Goal: Information Seeking & Learning: Find specific fact

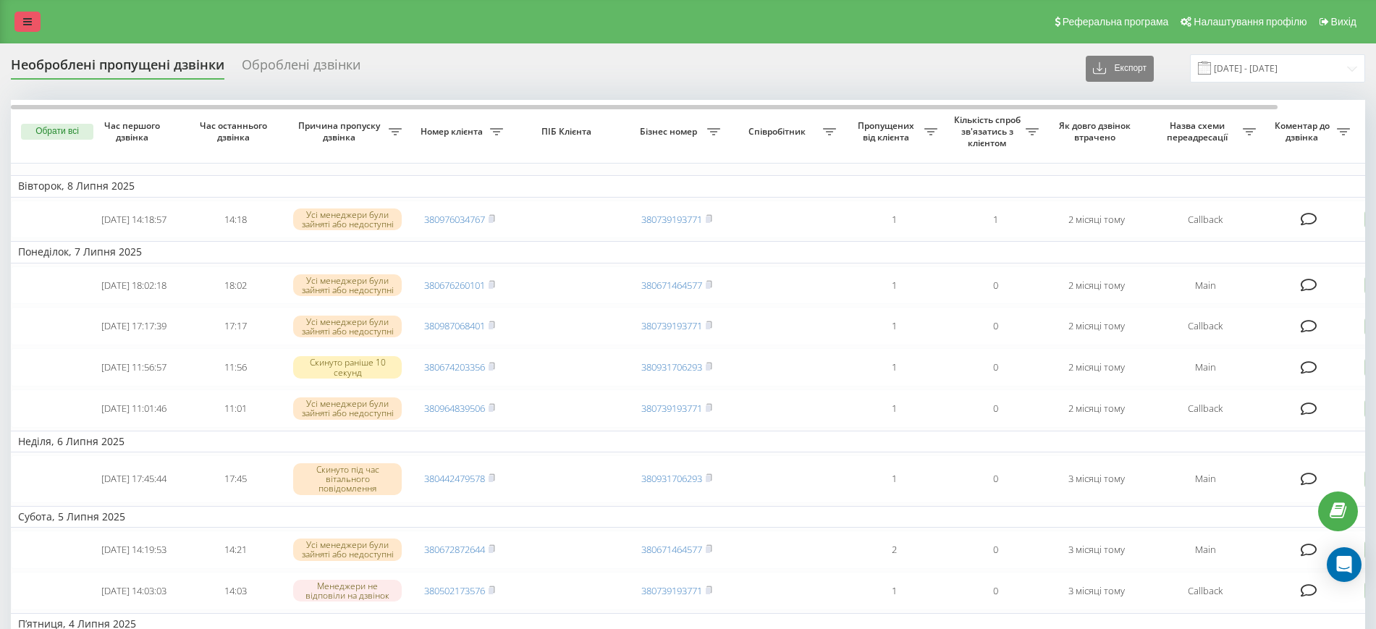
click at [25, 30] on link at bounding box center [27, 22] width 26 height 20
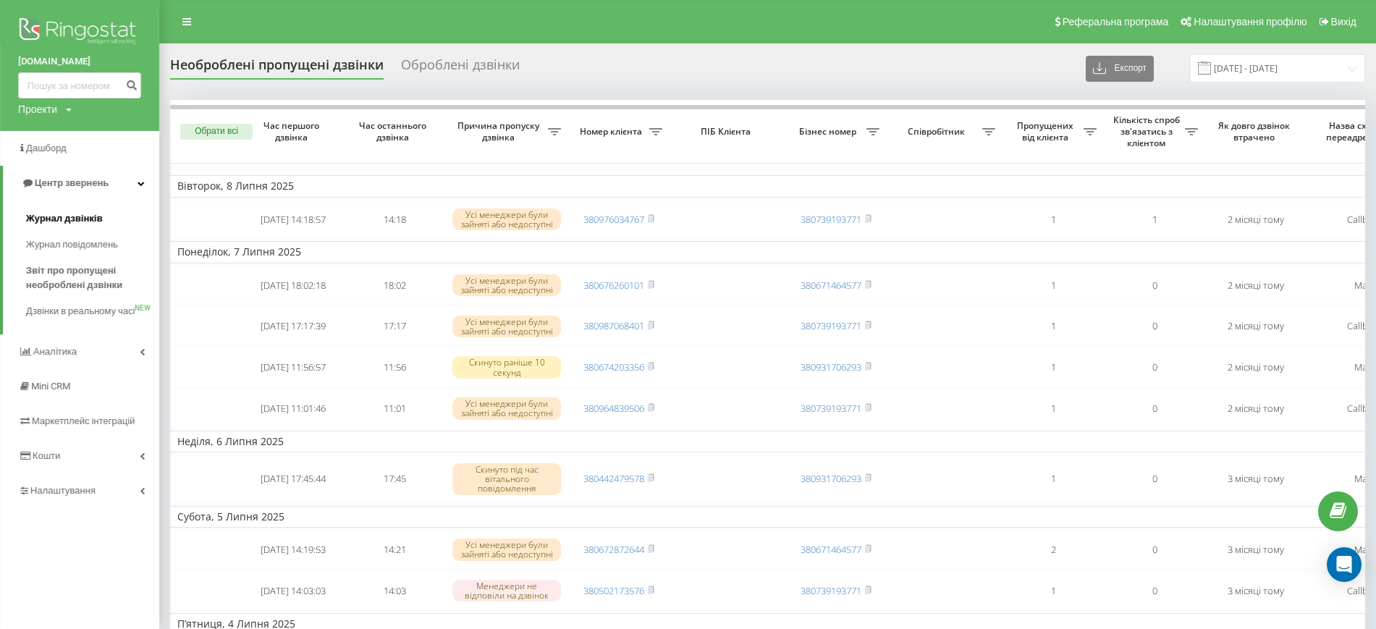
click at [71, 228] on link "Журнал дзвінків" at bounding box center [92, 219] width 133 height 26
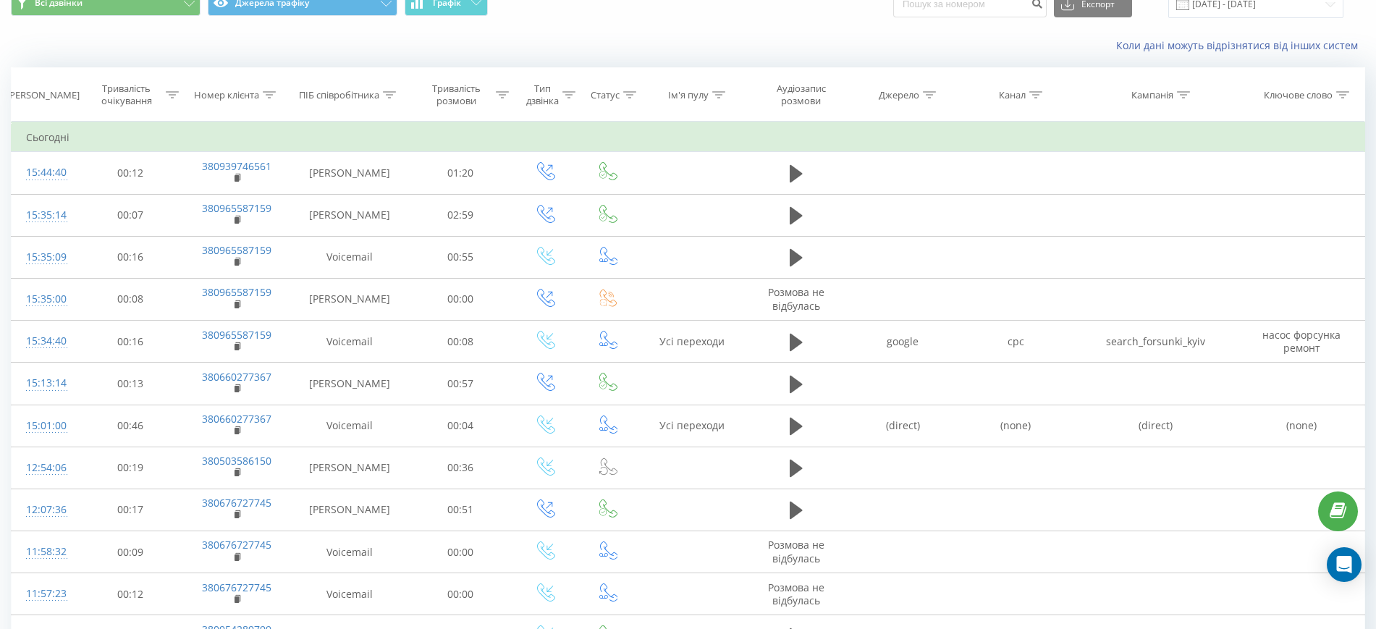
scroll to position [73, 0]
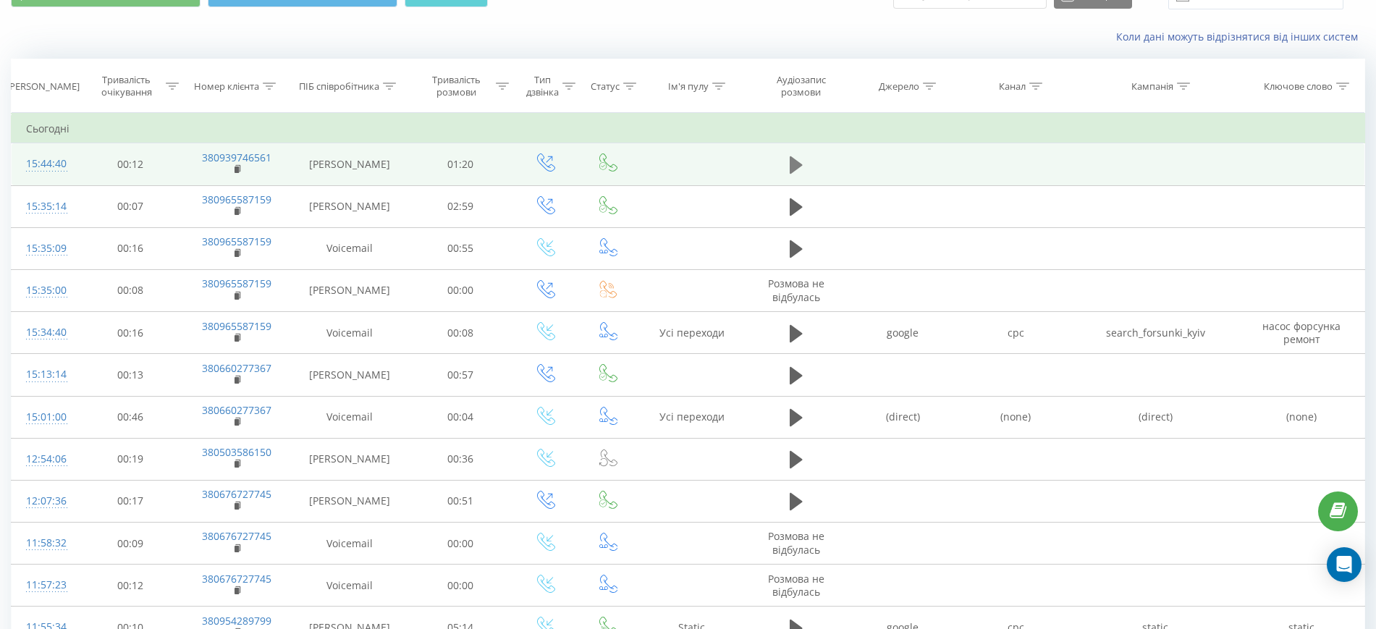
click at [797, 166] on icon at bounding box center [796, 164] width 13 height 17
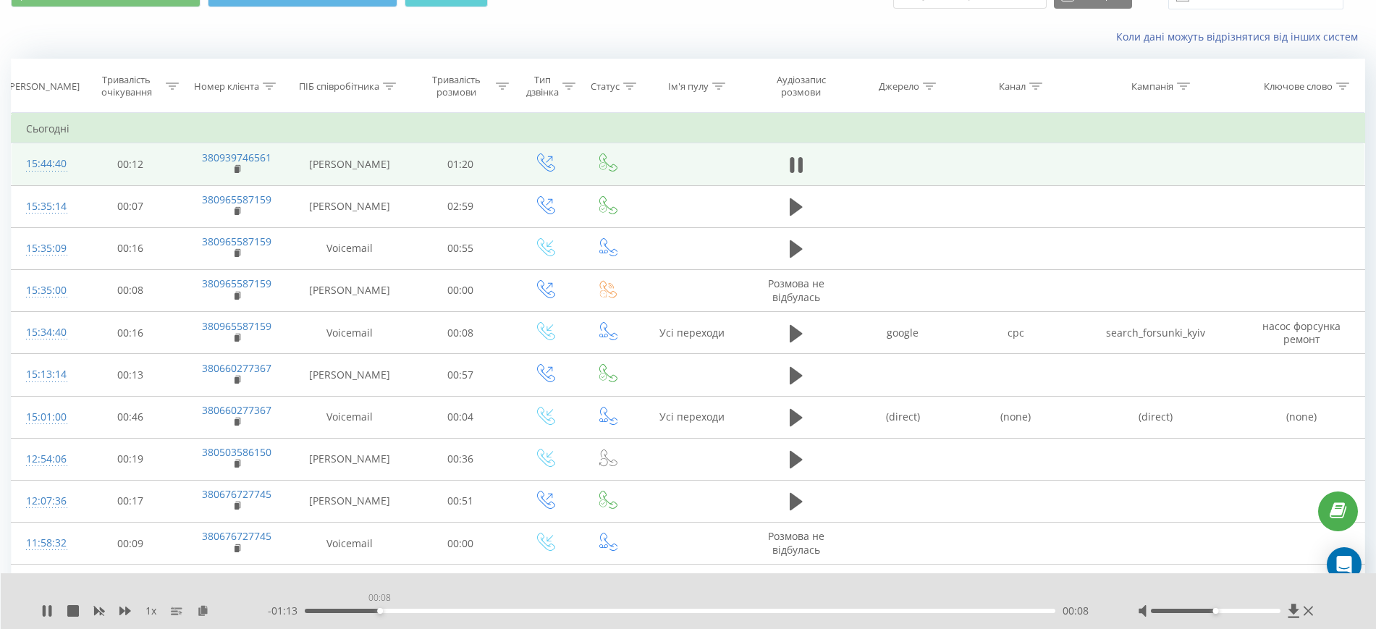
click at [379, 612] on div "00:08" at bounding box center [680, 611] width 750 height 4
drag, startPoint x: 1226, startPoint y: 612, endPoint x: 1314, endPoint y: 609, distance: 87.6
click at [1314, 609] on div at bounding box center [1227, 611] width 179 height 14
click at [311, 609] on div "00:00" at bounding box center [680, 611] width 750 height 4
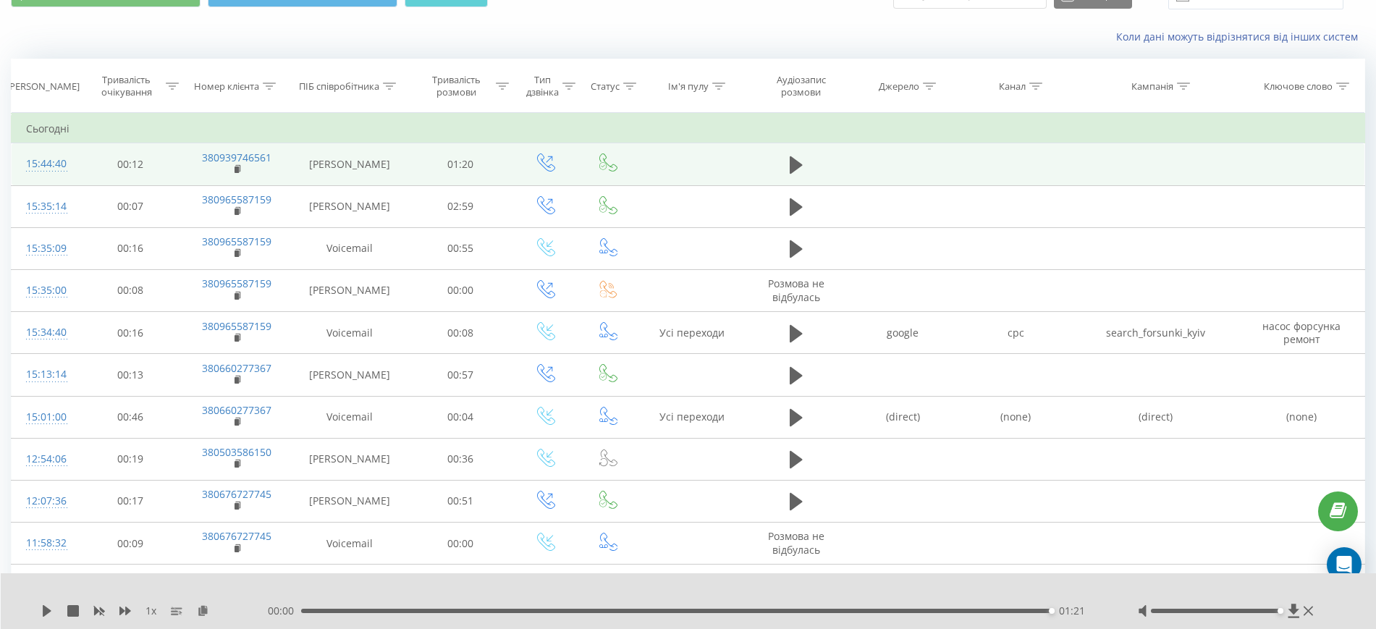
scroll to position [0, 0]
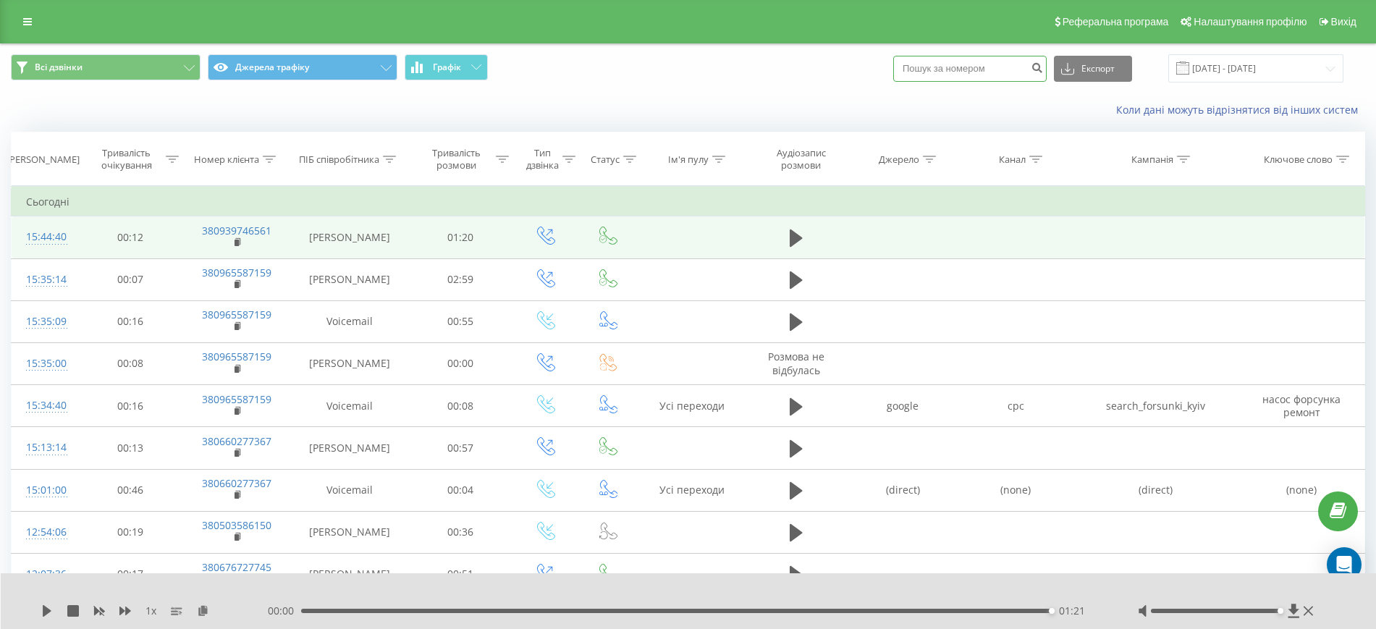
click at [968, 62] on input at bounding box center [969, 69] width 153 height 26
paste input "0952466171"
type input "0952466171"
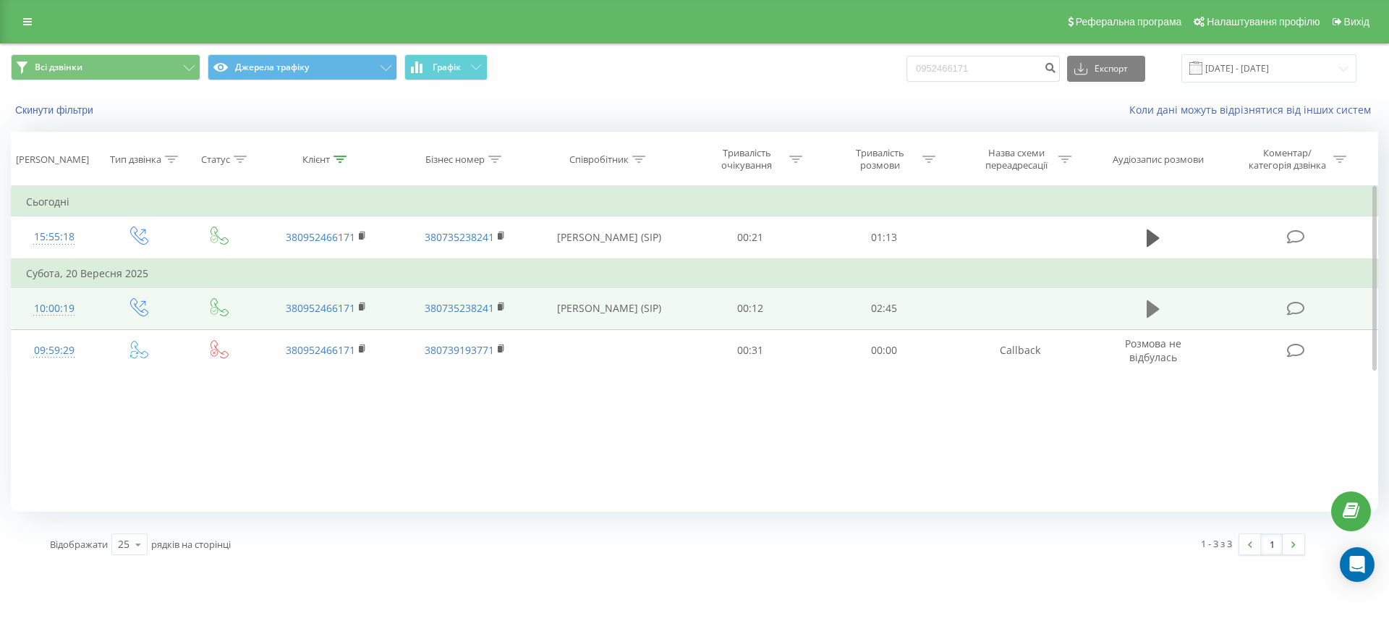
click at [1146, 303] on button at bounding box center [1154, 309] width 22 height 22
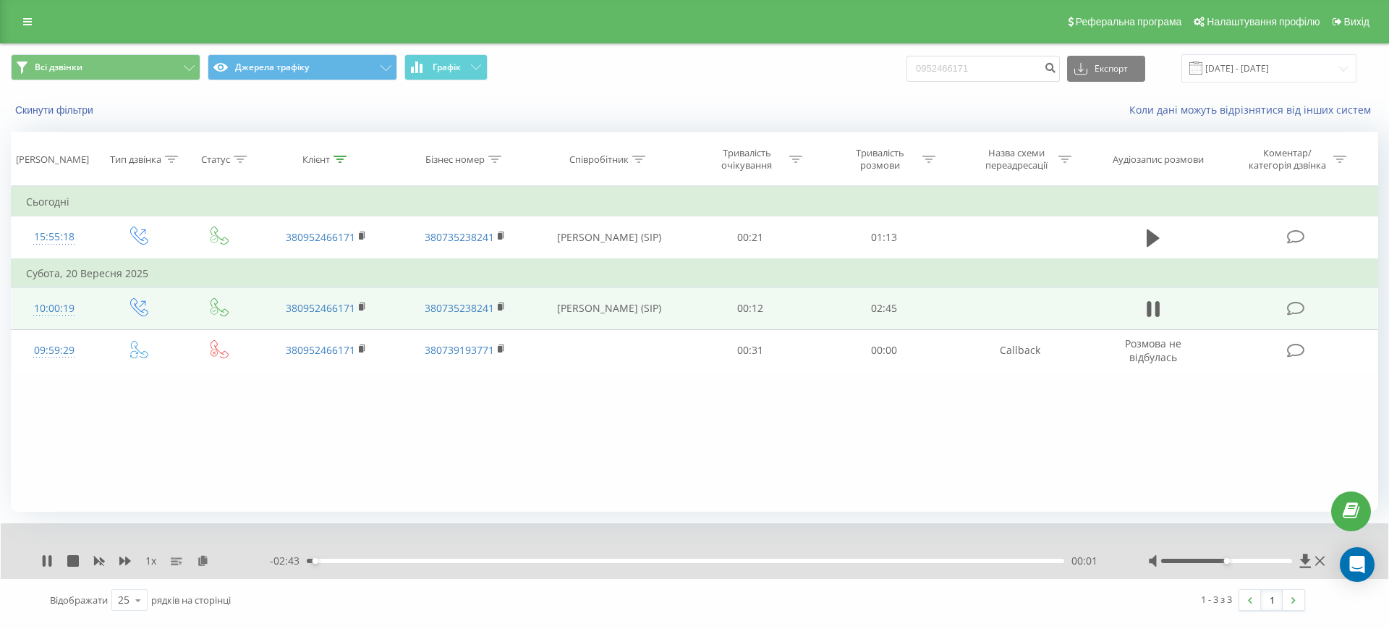
click at [1227, 558] on div at bounding box center [1239, 561] width 180 height 14
drag, startPoint x: 1227, startPoint y: 558, endPoint x: 1299, endPoint y: 567, distance: 73.0
click at [1299, 567] on div at bounding box center [1239, 561] width 180 height 14
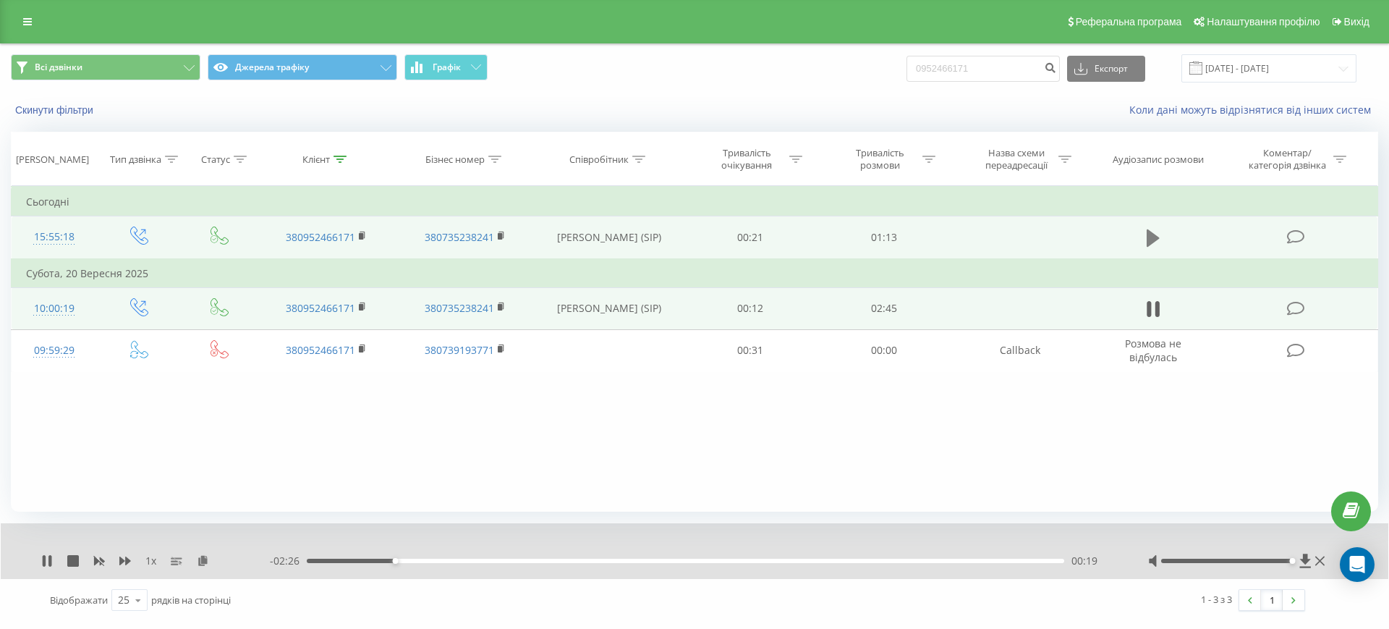
click at [1153, 240] on icon at bounding box center [1153, 237] width 13 height 17
click at [51, 556] on icon at bounding box center [49, 561] width 3 height 12
click at [326, 559] on div "00:01" at bounding box center [686, 561] width 758 height 4
click at [47, 562] on icon at bounding box center [47, 561] width 9 height 12
click at [363, 305] on rect at bounding box center [361, 307] width 4 height 7
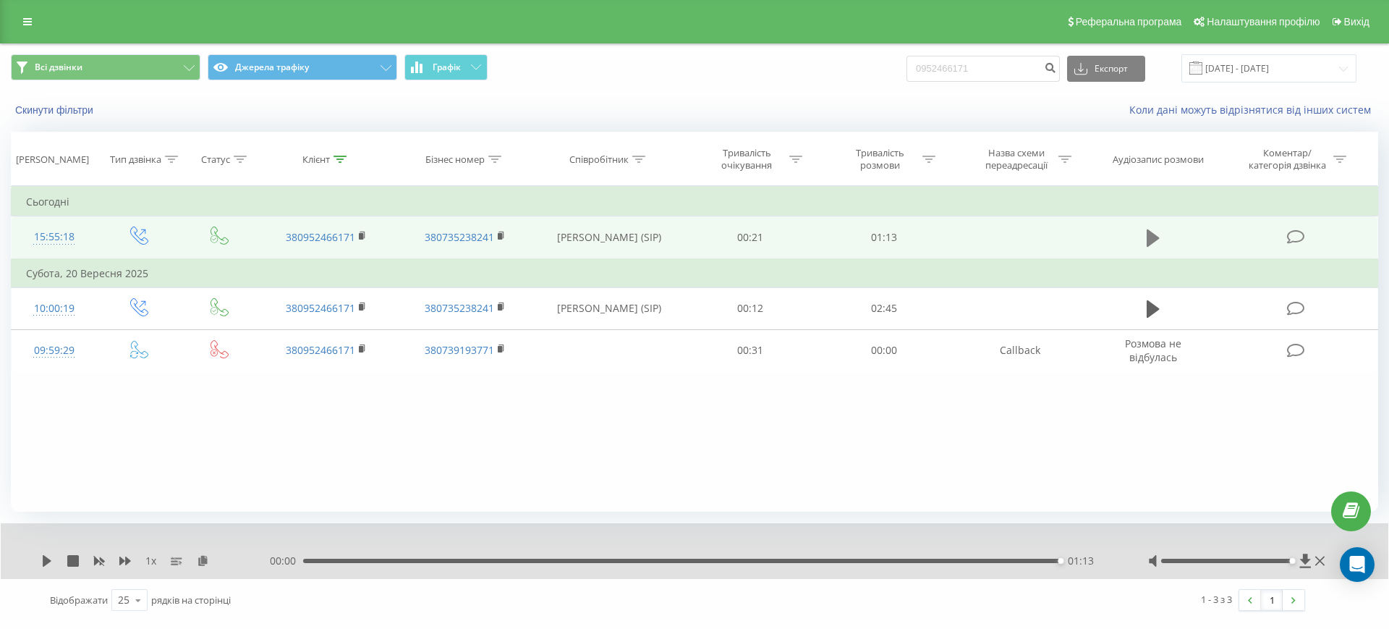
click at [1149, 248] on icon at bounding box center [1153, 238] width 13 height 20
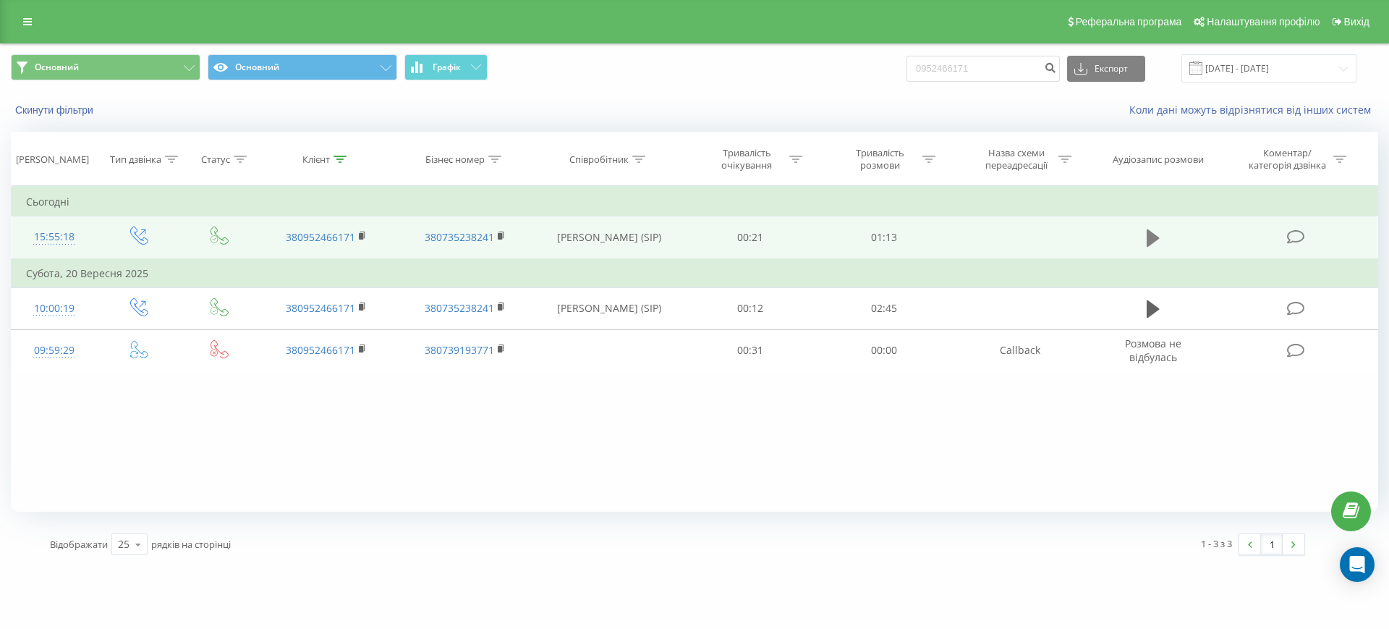
click at [1154, 243] on icon at bounding box center [1153, 238] width 13 height 20
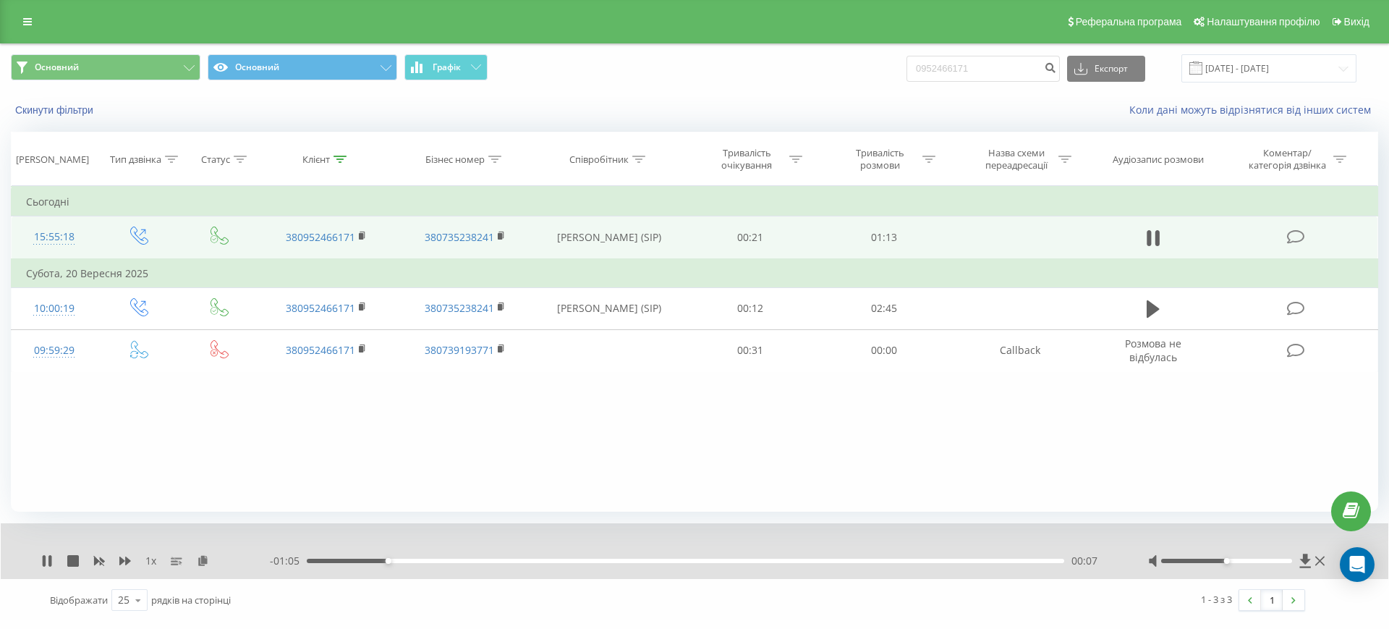
click at [1230, 562] on div at bounding box center [1239, 561] width 180 height 14
drag, startPoint x: 1230, startPoint y: 562, endPoint x: 1296, endPoint y: 568, distance: 66.8
click at [1296, 568] on div "1 x - 01:04 00:08 00:08" at bounding box center [695, 551] width 1388 height 56
click at [1306, 557] on icon at bounding box center [1305, 561] width 11 height 14
click at [804, 431] on div "Фільтрувати за умовою Дорівнює Введіть значення Скасувати OK Фільтрувати за умо…" at bounding box center [695, 349] width 1368 height 326
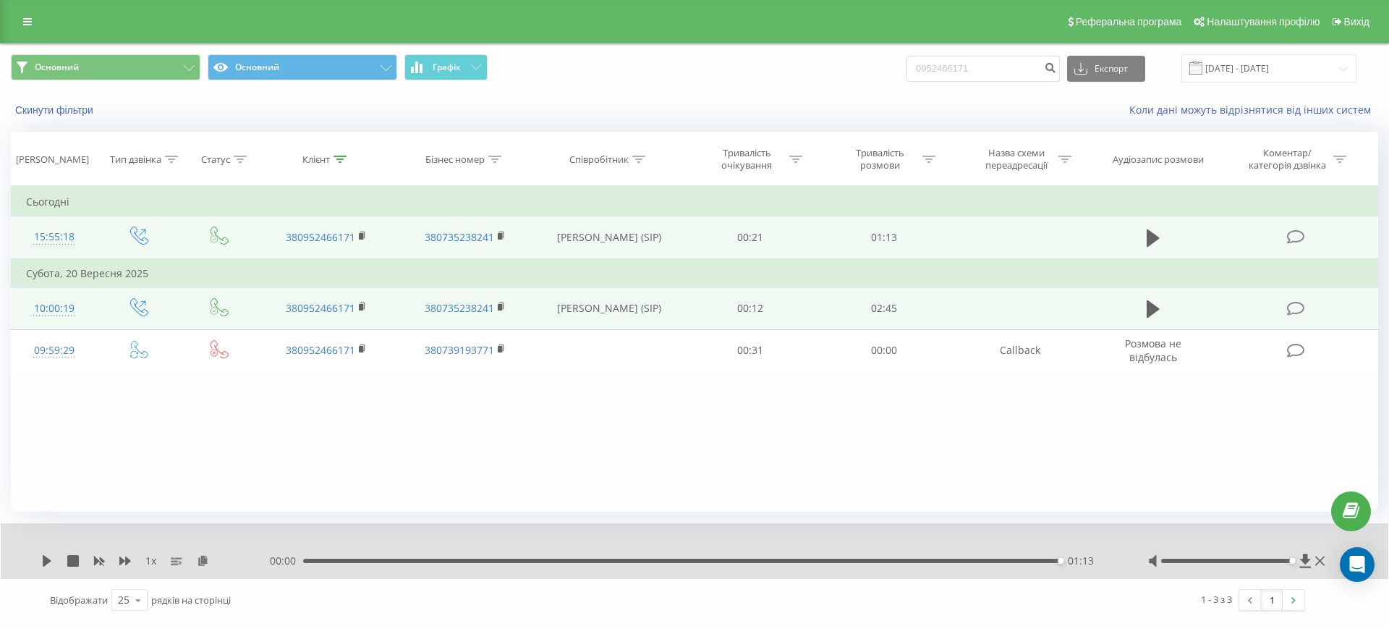
click at [963, 317] on td at bounding box center [1020, 308] width 139 height 42
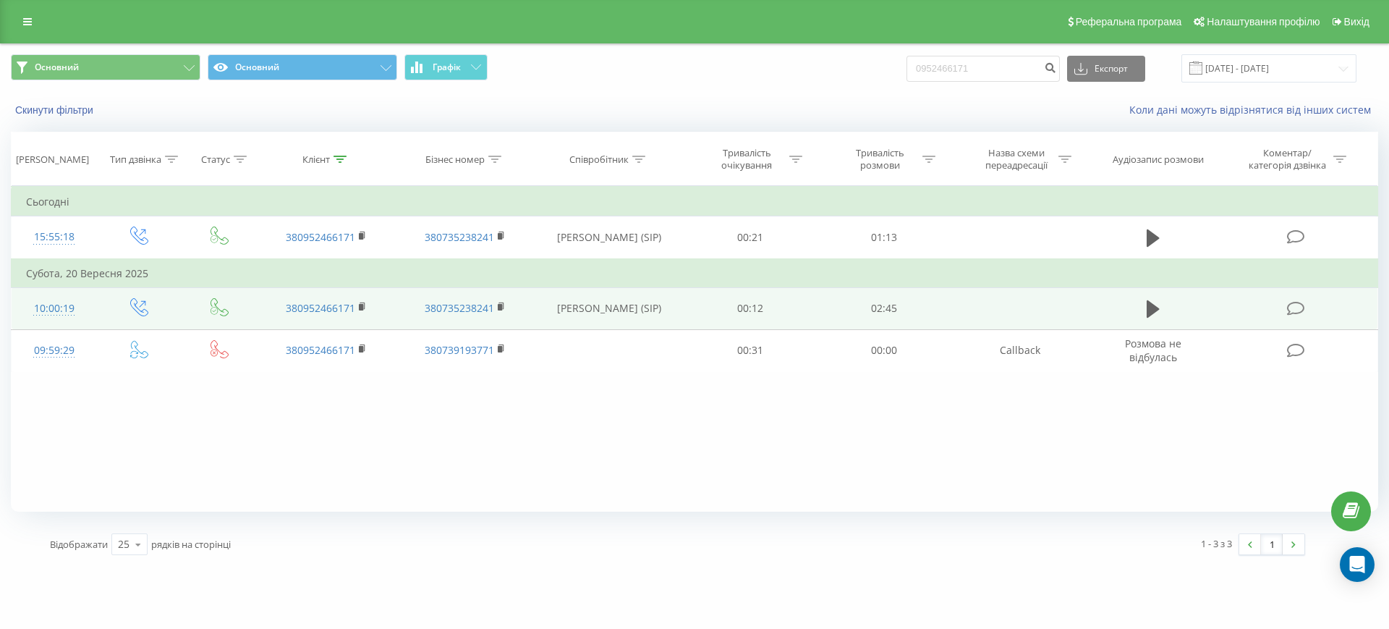
click at [1091, 325] on td at bounding box center [1154, 308] width 128 height 42
click at [1152, 316] on icon at bounding box center [1153, 309] width 13 height 20
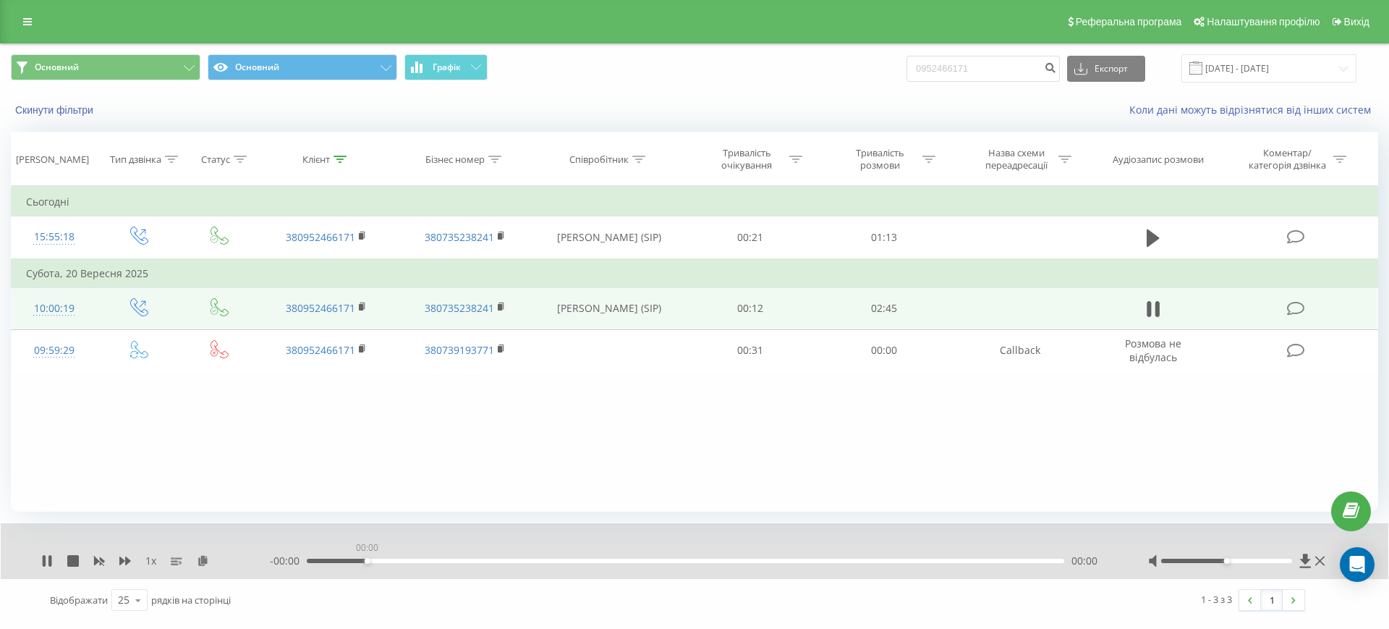
click at [363, 562] on div "00:00" at bounding box center [686, 561] width 758 height 4
click at [1303, 566] on icon at bounding box center [1305, 561] width 11 height 14
click at [39, 561] on div "1 x - 02:14 00:31 00:31" at bounding box center [695, 551] width 1388 height 56
drag, startPoint x: 62, startPoint y: 559, endPoint x: 40, endPoint y: 557, distance: 21.9
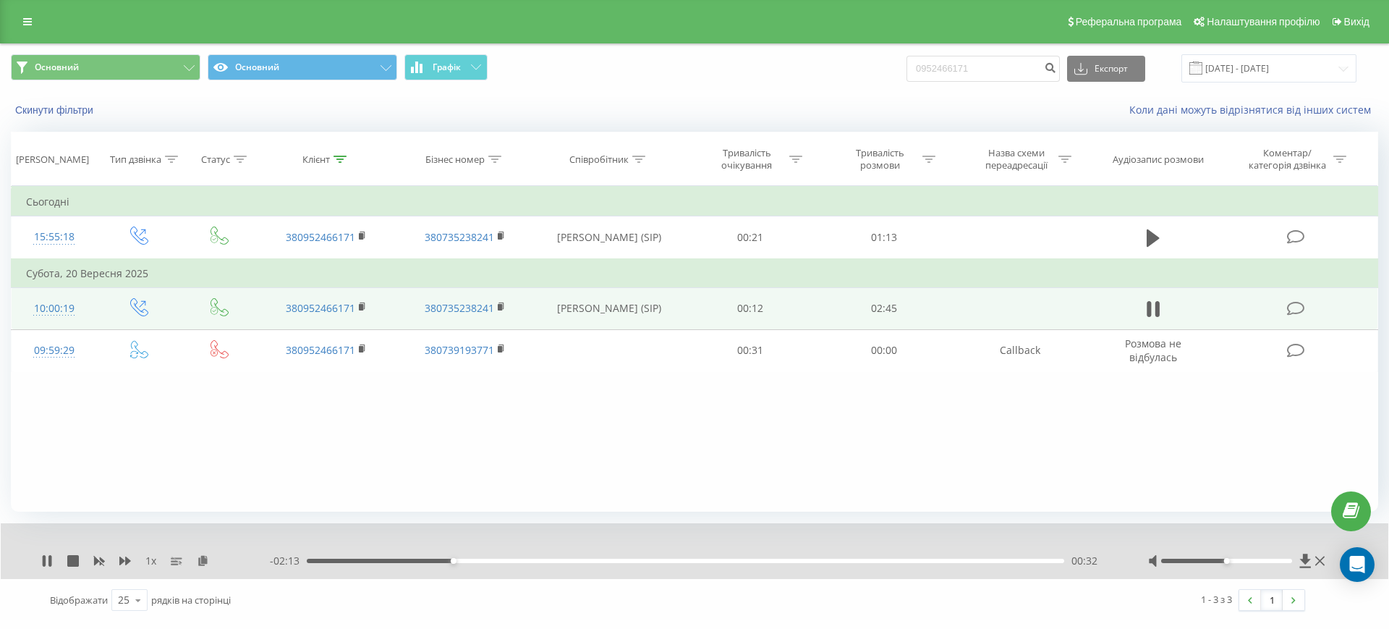
click at [40, 557] on div "1 x - 02:13 00:32 00:32" at bounding box center [695, 551] width 1388 height 56
drag, startPoint x: 40, startPoint y: 557, endPoint x: 55, endPoint y: 560, distance: 15.6
click at [55, 560] on div "1 x - 02:12 00:32 00:32" at bounding box center [695, 551] width 1388 height 56
click at [49, 560] on div "1 x" at bounding box center [155, 561] width 229 height 14
click at [49, 560] on icon at bounding box center [49, 561] width 3 height 12
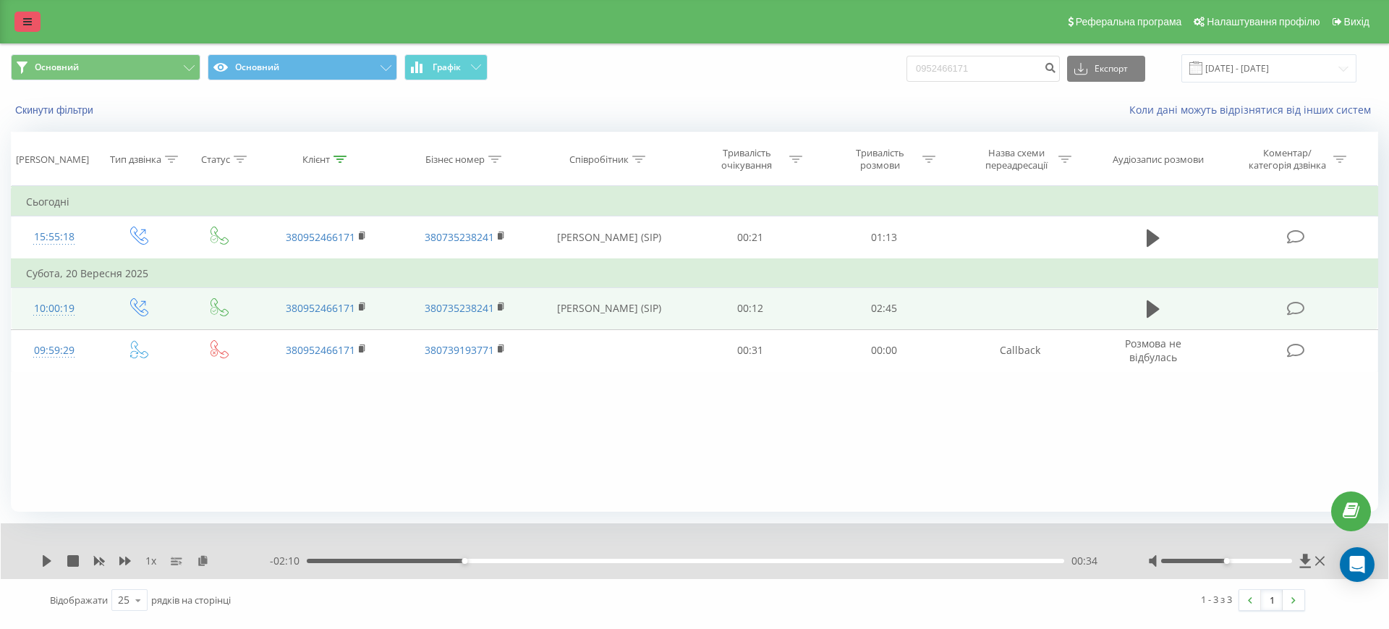
click at [35, 17] on link at bounding box center [27, 22] width 26 height 20
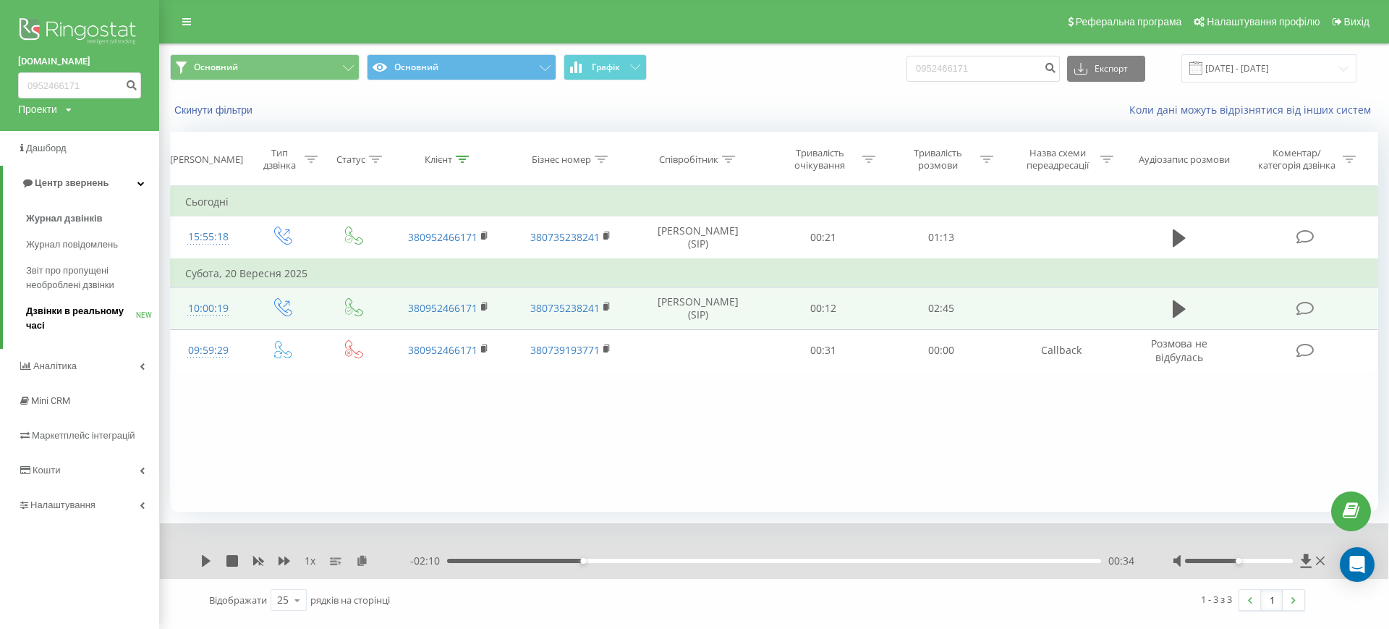
click at [88, 318] on span "Дзвінки в реальному часі" at bounding box center [81, 318] width 110 height 29
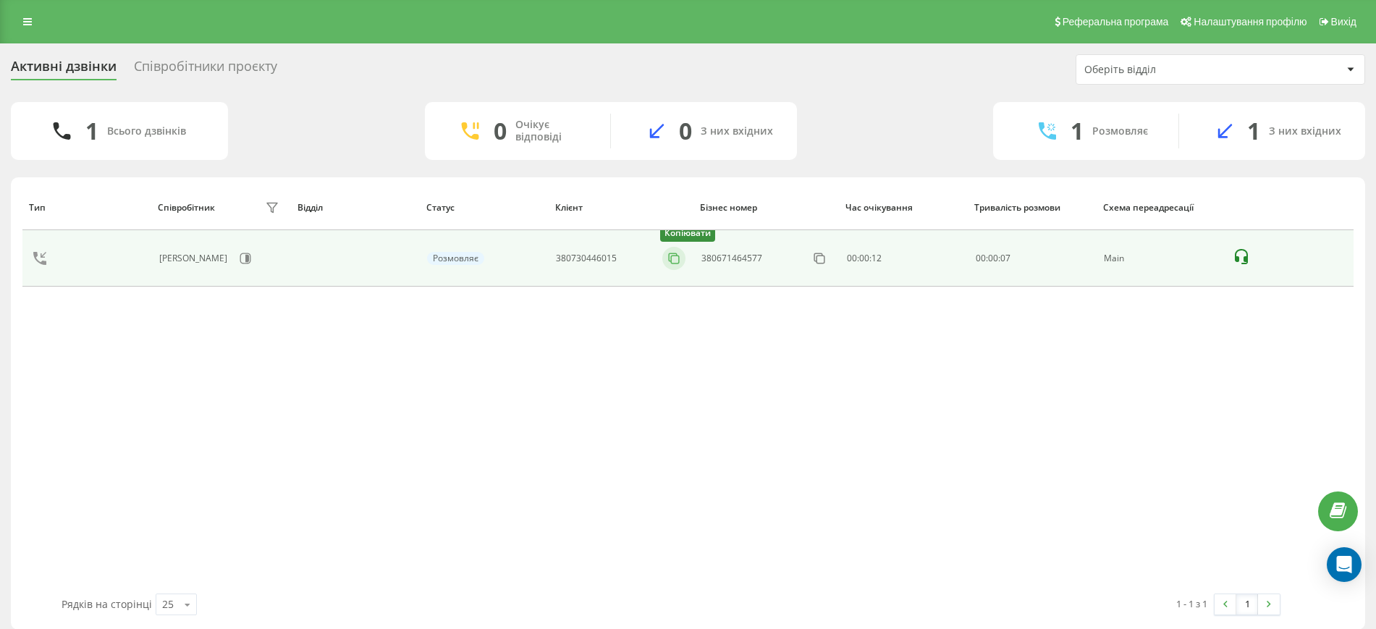
click at [673, 258] on icon at bounding box center [674, 258] width 14 height 14
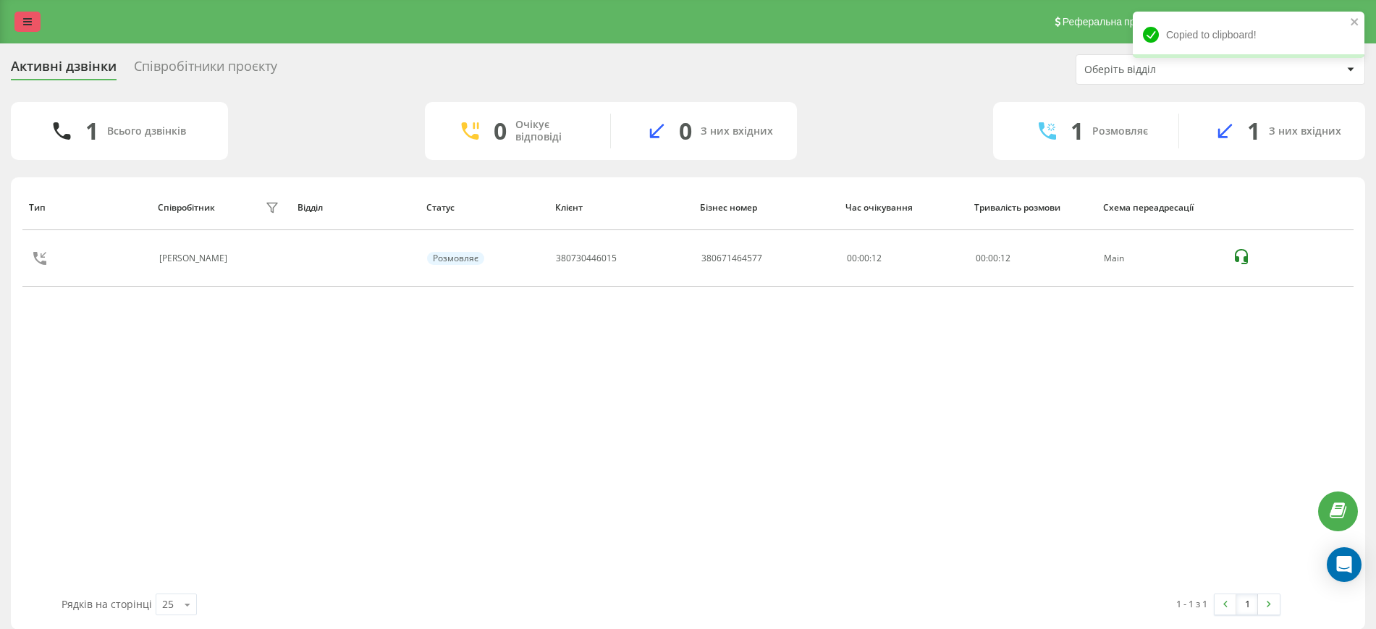
click at [18, 24] on div "Реферальна програма Налаштування профілю Вихід" at bounding box center [688, 21] width 1376 height 43
click at [18, 24] on link at bounding box center [27, 22] width 26 height 20
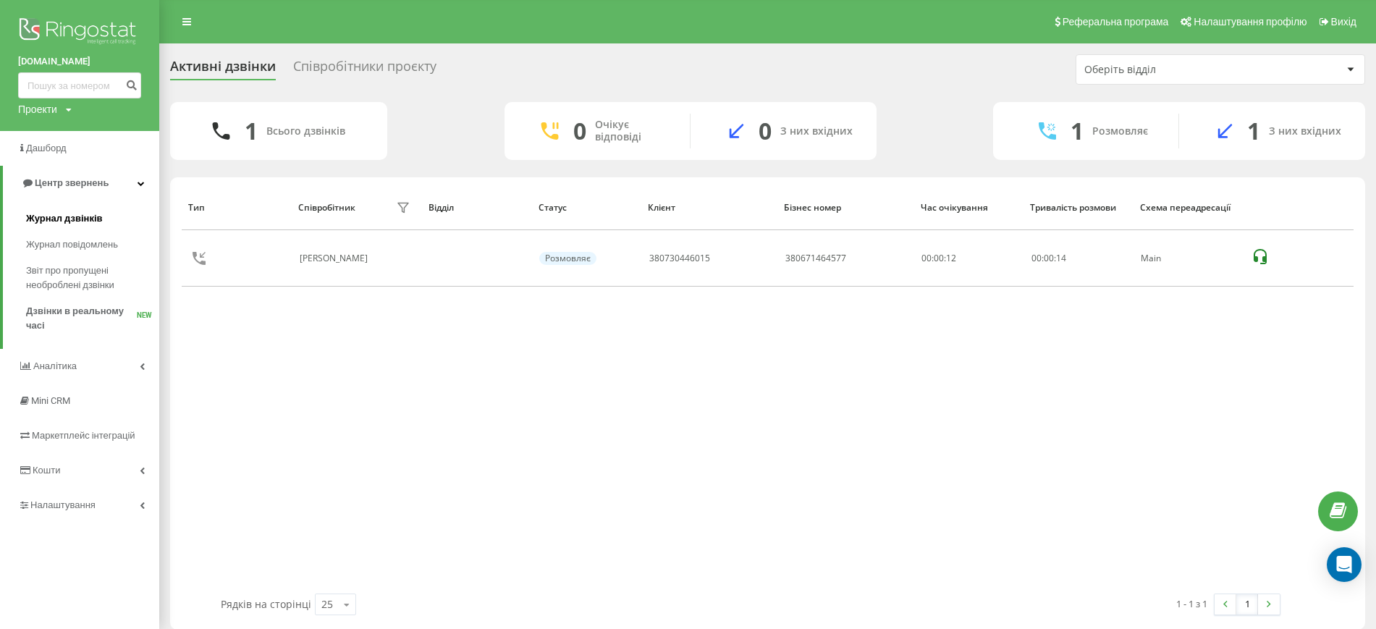
click at [73, 216] on span "Журнал дзвінків" at bounding box center [64, 218] width 77 height 14
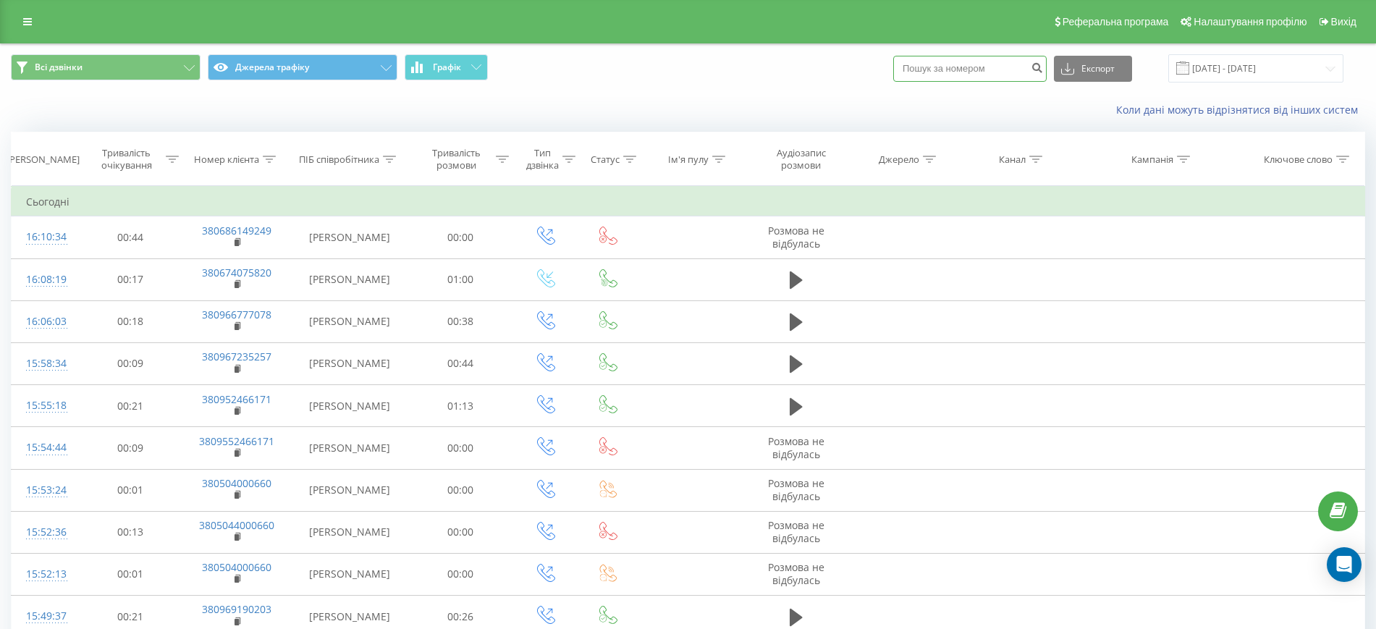
click at [962, 75] on input at bounding box center [969, 69] width 153 height 26
paste input "380730446015"
type input "380730446015"
click at [1043, 70] on icon "submit" at bounding box center [1037, 66] width 12 height 9
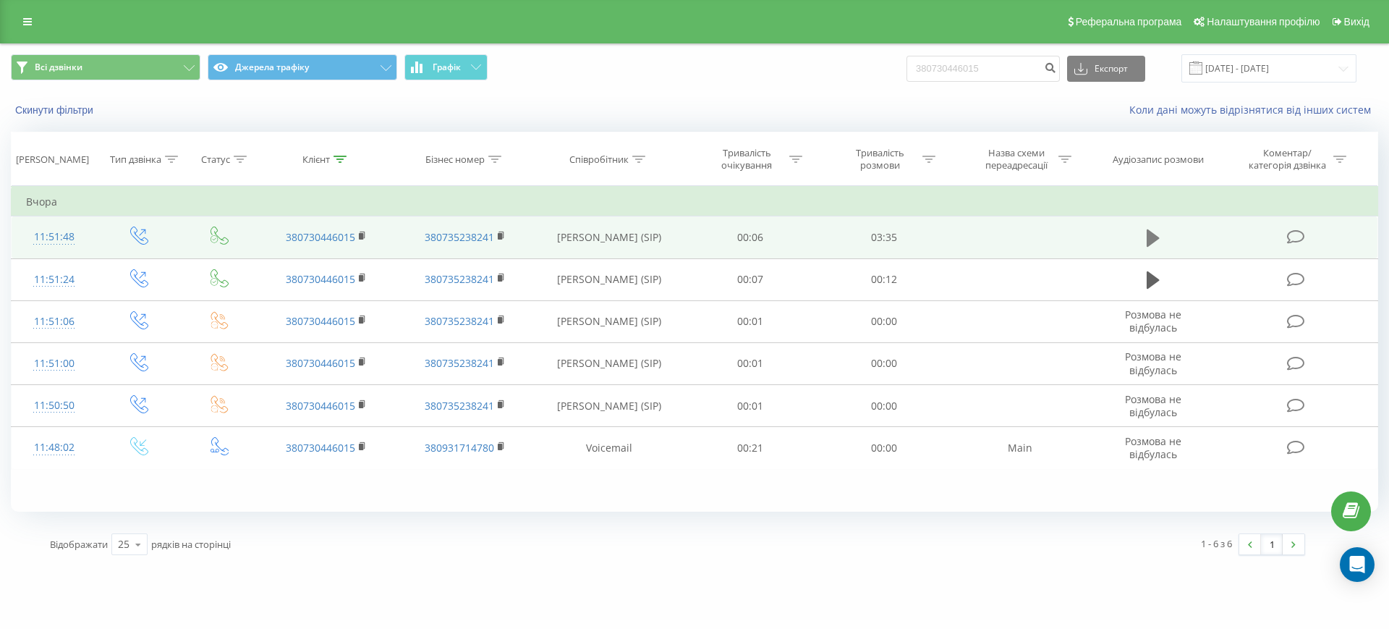
click at [1143, 229] on button at bounding box center [1154, 238] width 22 height 22
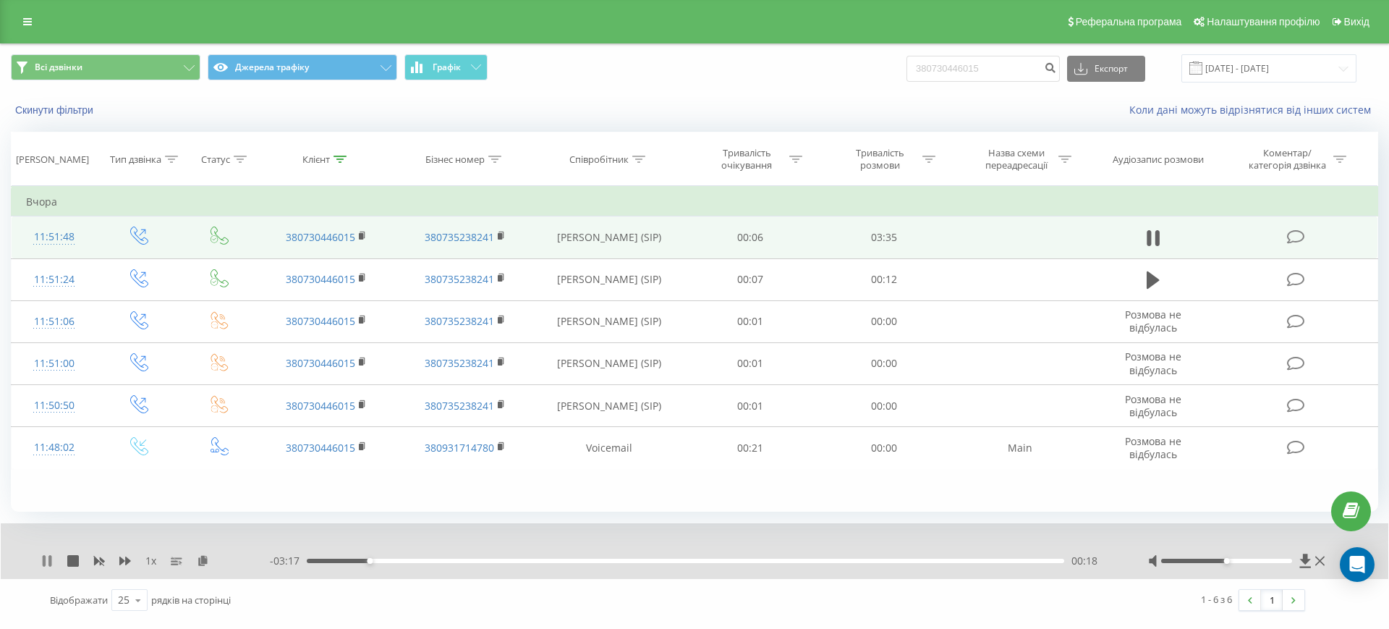
click at [46, 558] on icon at bounding box center [44, 561] width 3 height 12
